Goal: Transaction & Acquisition: Download file/media

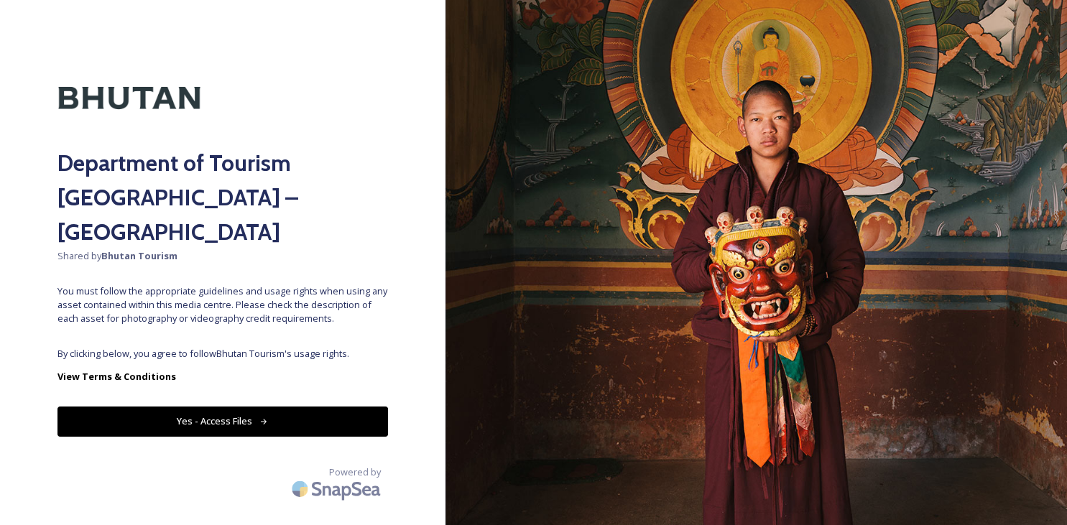
click at [218, 407] on button "Yes - Access Files" at bounding box center [222, 421] width 330 height 29
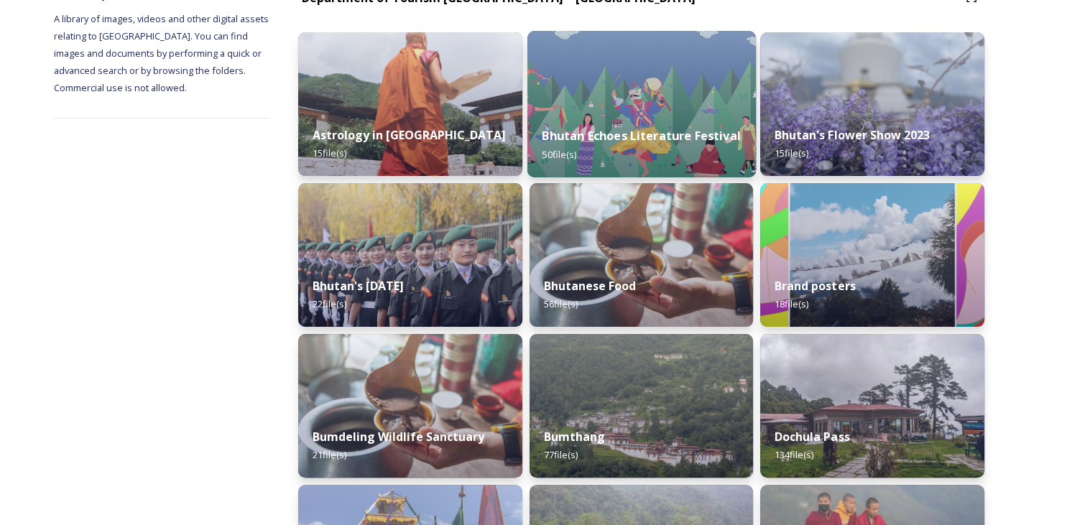
scroll to position [211, 0]
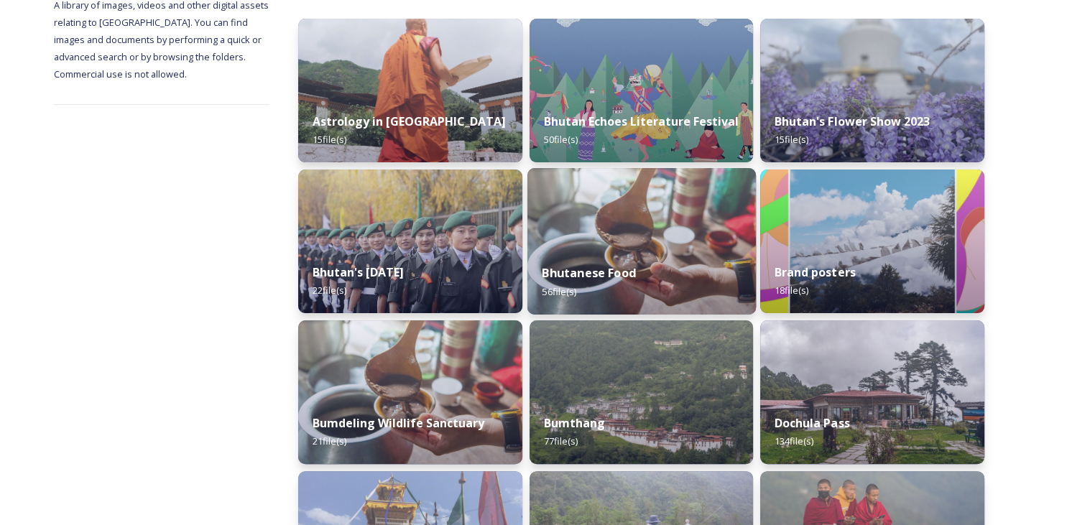
click at [608, 260] on div "Bhutanese Food 56 file(s)" at bounding box center [641, 281] width 228 height 65
click at [620, 253] on div "Bhutanese Food 56 file(s)" at bounding box center [641, 281] width 228 height 65
click at [601, 273] on strong "Bhutanese Food" at bounding box center [589, 273] width 94 height 16
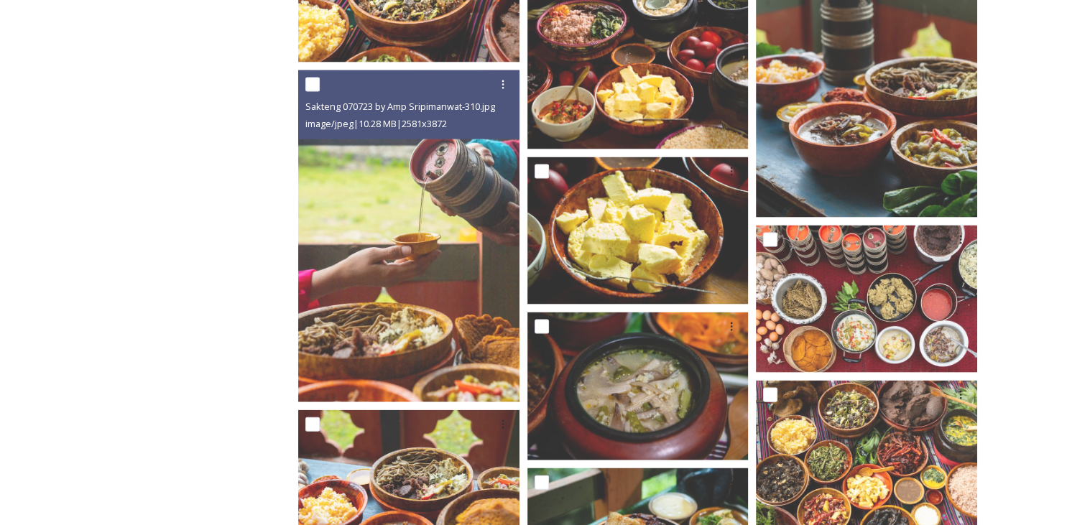
scroll to position [2931, 0]
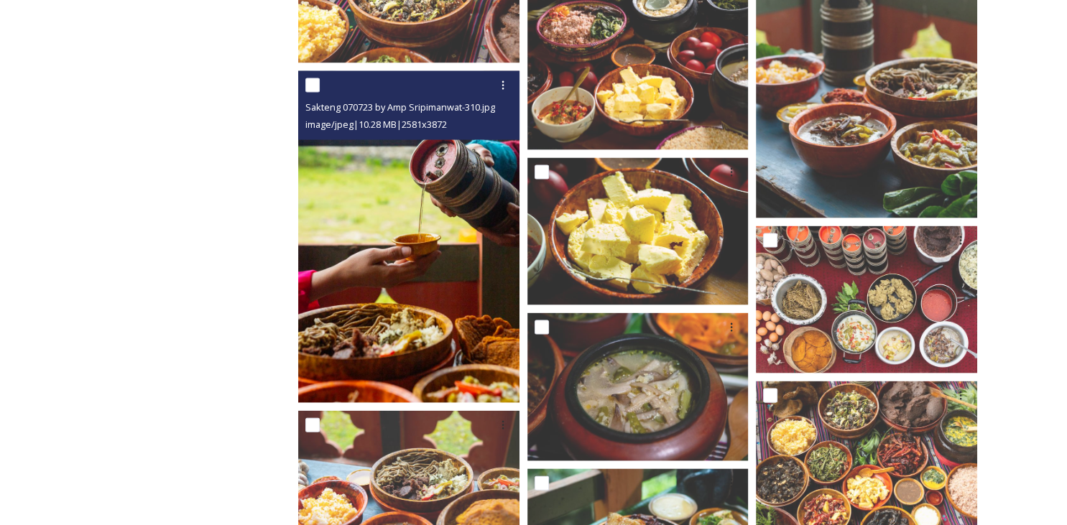
click at [407, 256] on img at bounding box center [408, 236] width 221 height 332
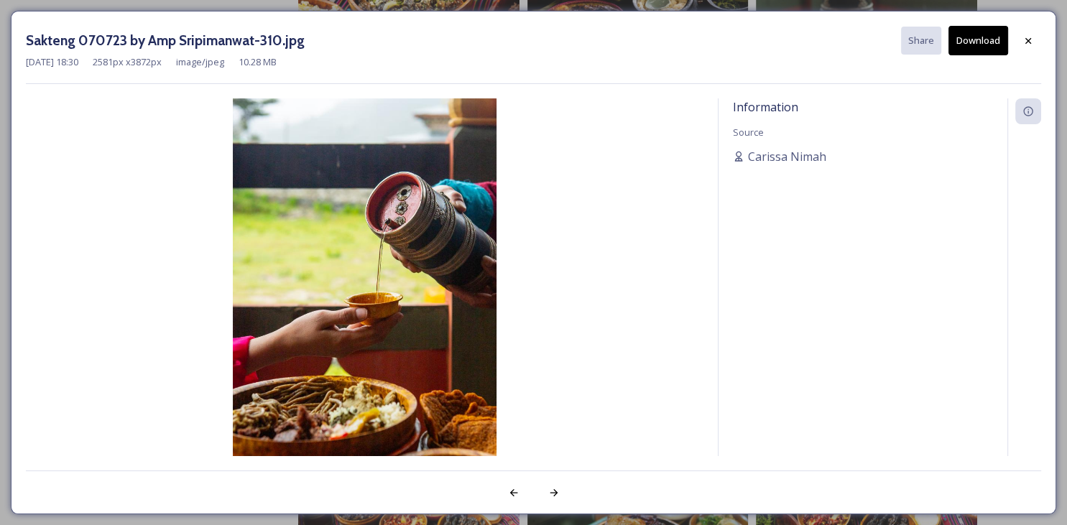
click at [983, 42] on button "Download" at bounding box center [978, 40] width 60 height 29
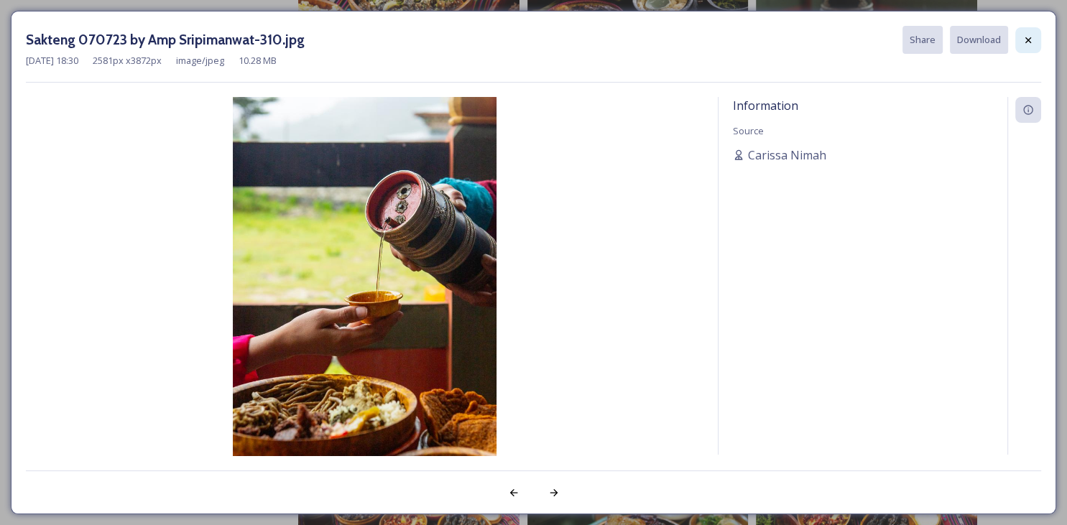
click at [1031, 37] on icon at bounding box center [1027, 39] width 11 height 11
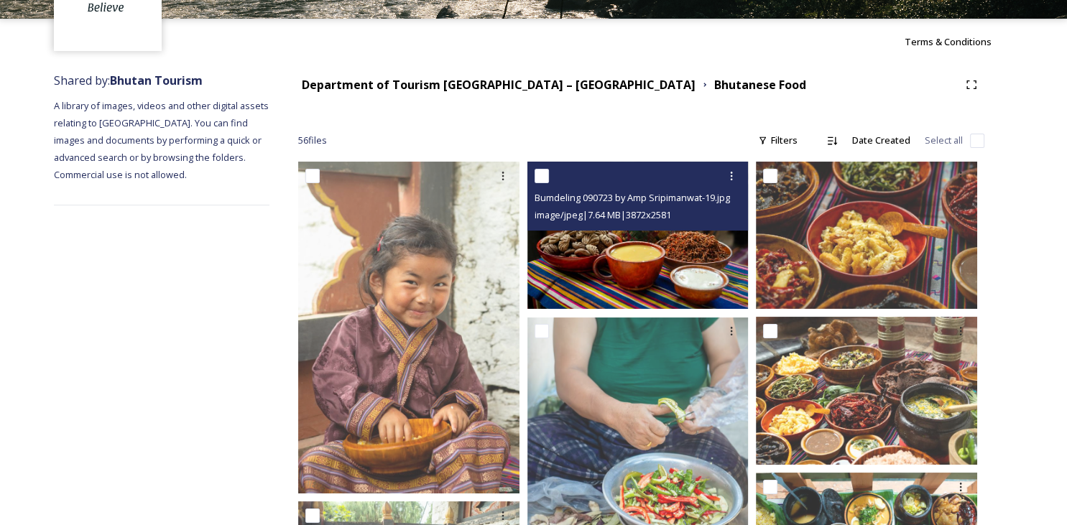
scroll to position [113, 0]
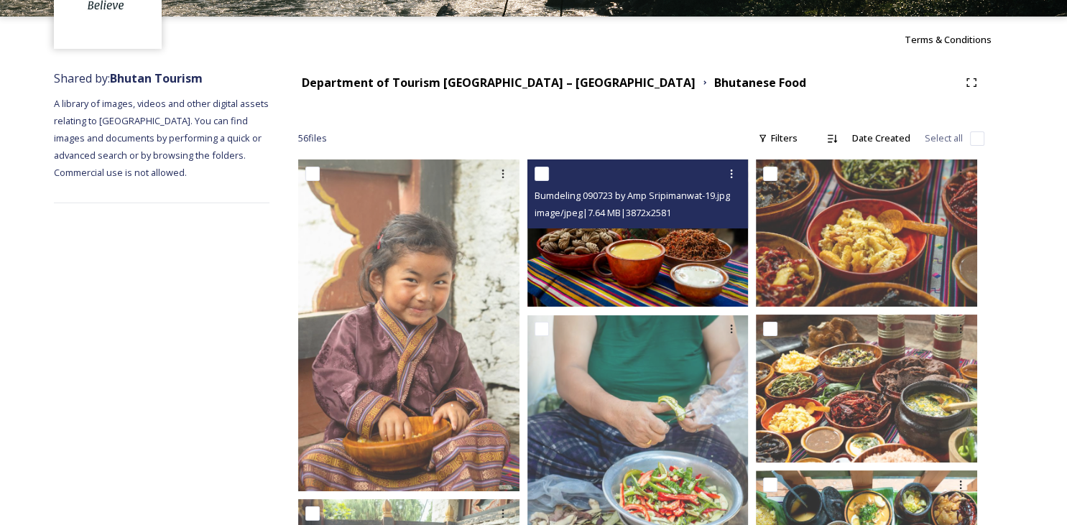
click at [635, 260] on img at bounding box center [637, 232] width 221 height 147
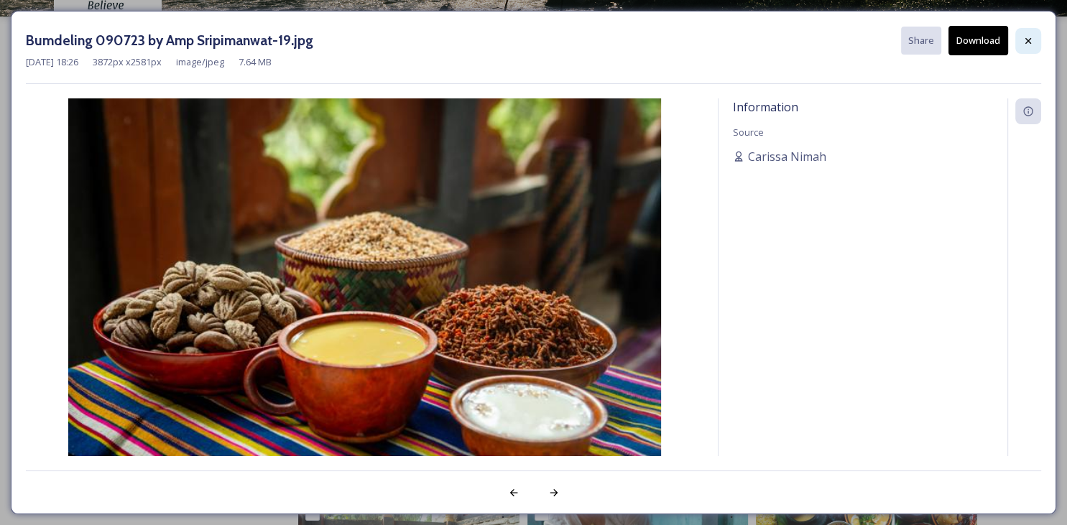
click at [1024, 45] on icon at bounding box center [1027, 40] width 11 height 11
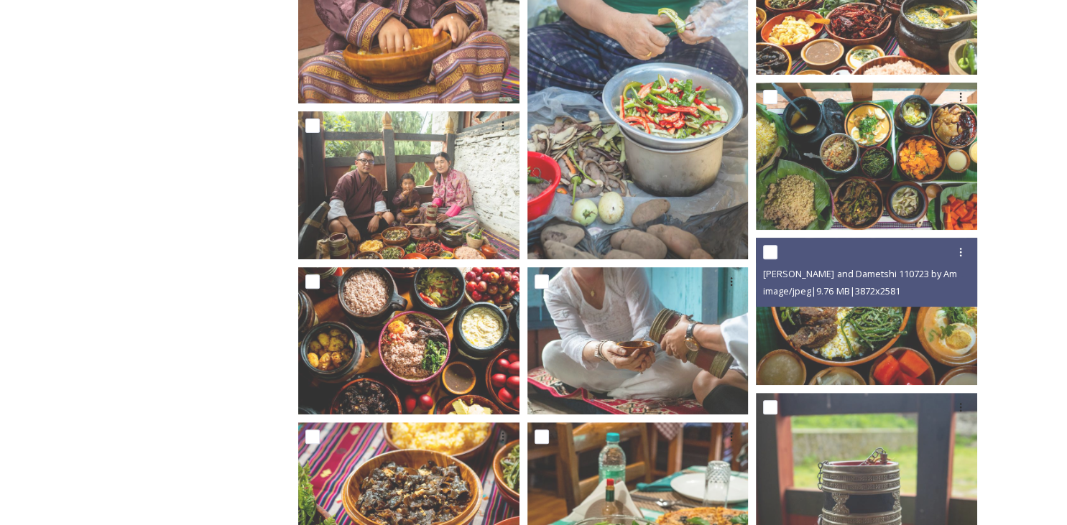
scroll to position [506, 0]
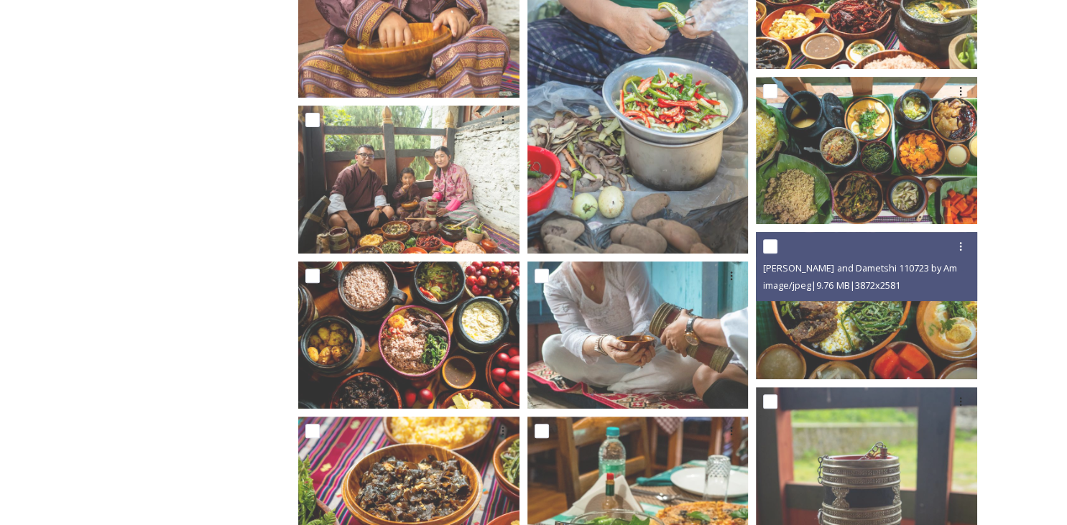
click at [798, 307] on img at bounding box center [866, 305] width 221 height 147
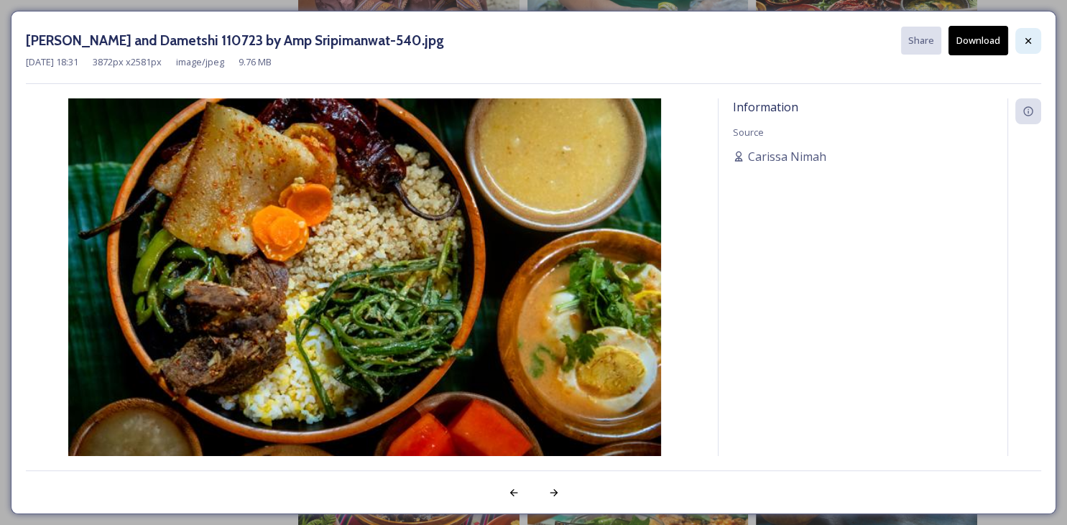
click at [1021, 34] on div at bounding box center [1028, 41] width 26 height 26
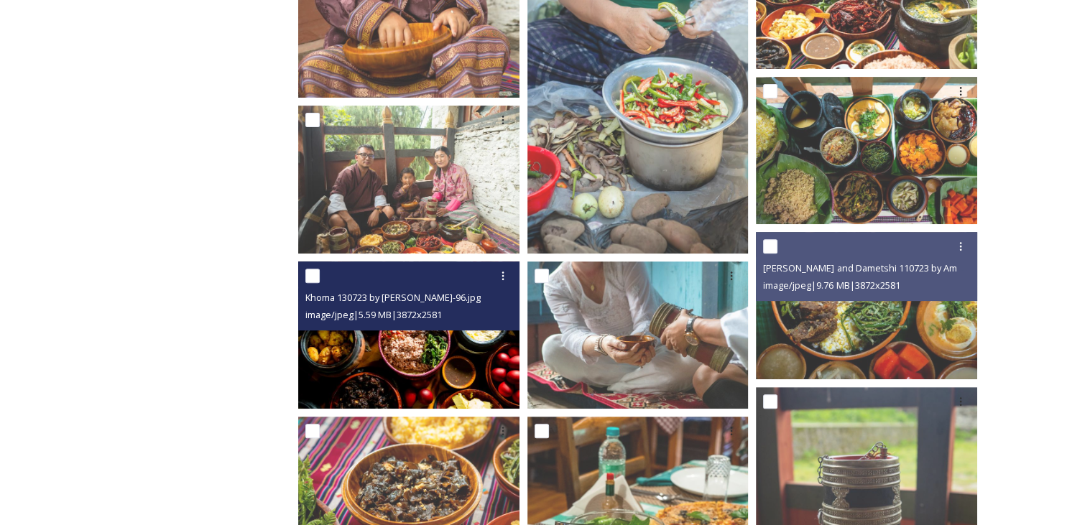
click at [432, 347] on img at bounding box center [408, 334] width 221 height 147
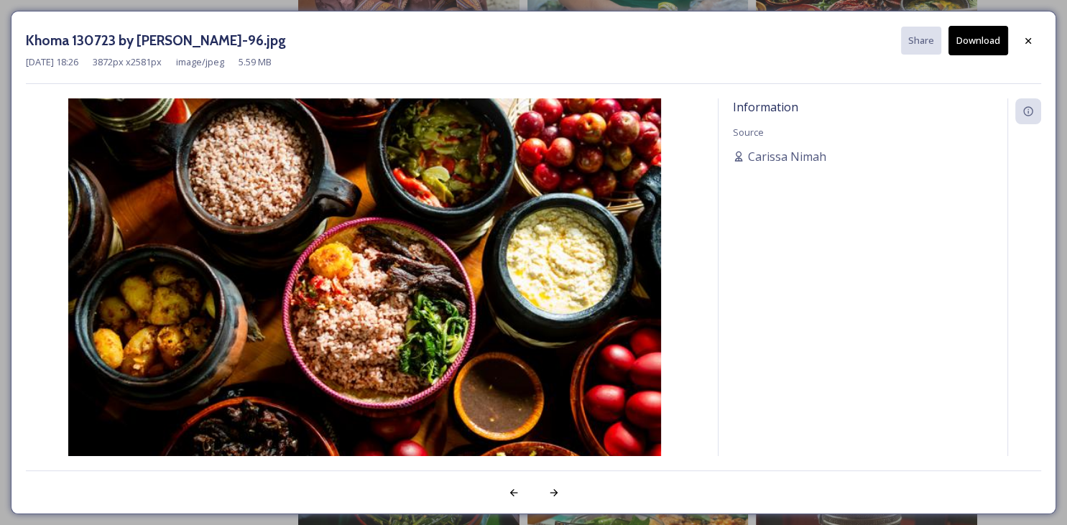
click at [974, 40] on button "Download" at bounding box center [978, 40] width 60 height 29
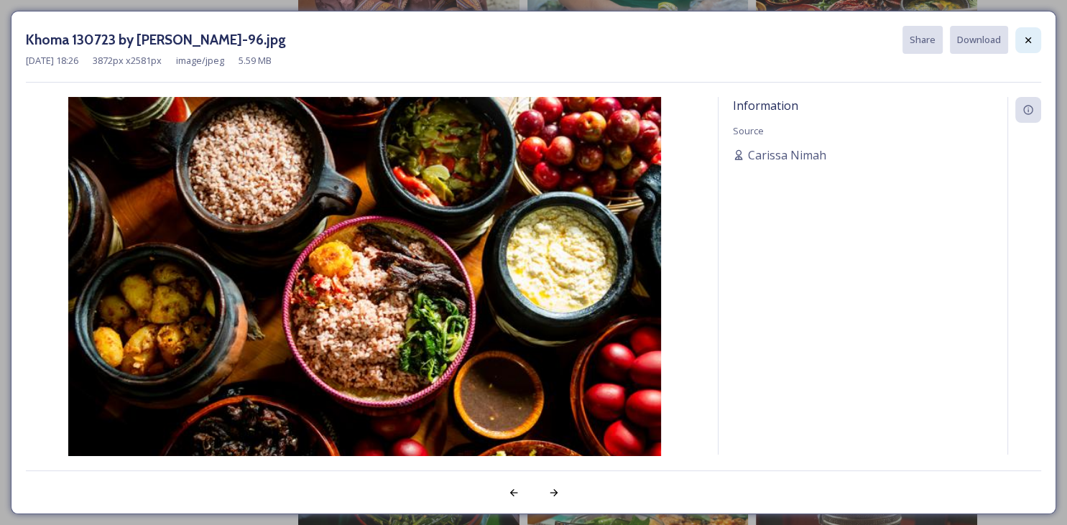
click at [1034, 40] on div at bounding box center [1028, 40] width 26 height 26
